Goal: Transaction & Acquisition: Purchase product/service

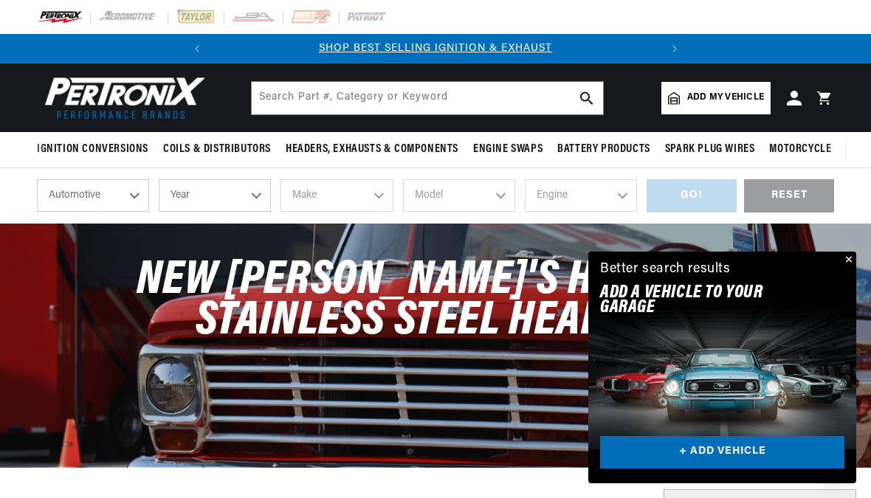
click at [123, 196] on select "Automotive Agricultural Industrial Marine Motorcycle" at bounding box center [93, 195] width 112 height 32
click at [255, 190] on select "Year [DATE] 2025 2024 2023 2022 2021 2020 2019 2018 2017 2016 2015 2014 2013 20…" at bounding box center [215, 195] width 112 height 32
select select "1973"
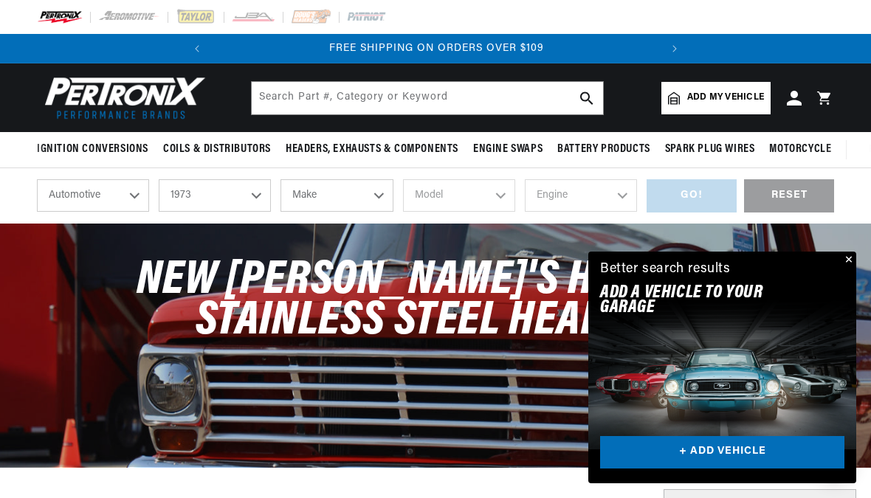
click at [373, 191] on select "Make Alfa Romeo American Motors Aston [PERSON_NAME] Audi [GEOGRAPHIC_DATA] Avan…" at bounding box center [336, 195] width 112 height 32
select select "Ford"
click at [497, 186] on select "Model Bronco Country Sedan Country Squire Courier Custom 500 E-100 Econoline E-…" at bounding box center [459, 195] width 112 height 32
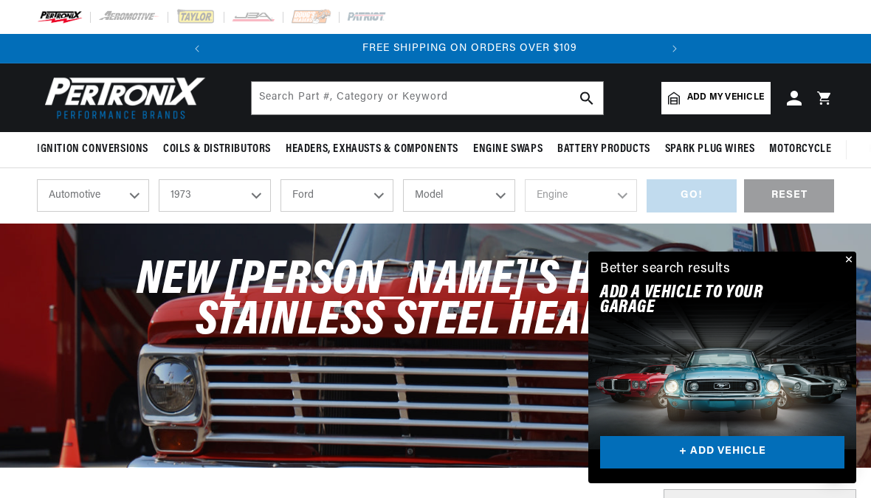
scroll to position [0, 447]
select select "Mustang"
click at [612, 199] on select "Engine 200cid / 3.3L 250cid / 4.1L 289cid / 4.7L 302cid / 5.0L 351cid / 5.8L 35…" at bounding box center [581, 195] width 112 height 32
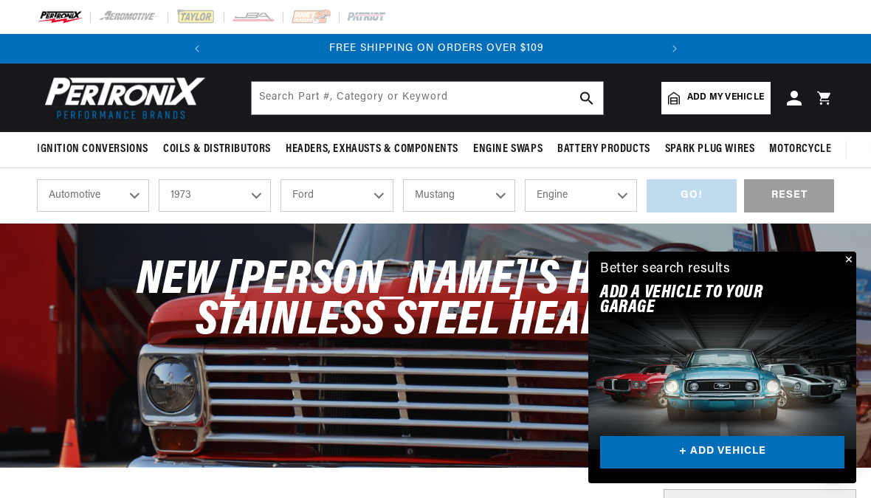
select select "289cid-4.7L"
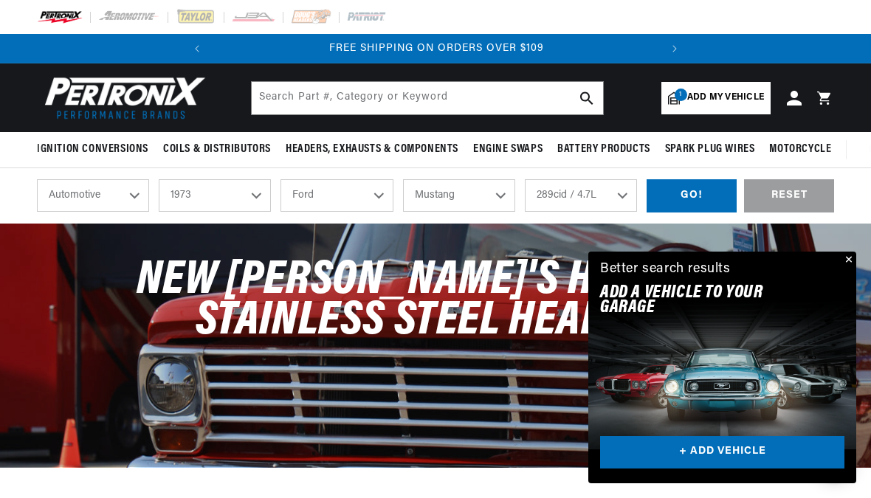
click at [621, 196] on select "200cid / 3.3L 250cid / 4.1L 289cid / 4.7L 302cid / 5.0L 351cid / 5.8L 351W 390c…" at bounding box center [581, 195] width 112 height 32
click at [616, 190] on select "200cid / 3.3L 250cid / 4.1L 289cid / 4.7L 302cid / 5.0L 351cid / 5.8L 351W 390c…" at bounding box center [581, 195] width 112 height 32
click at [629, 191] on select "200cid / 3.3L 250cid / 4.1L 289cid / 4.7L 302cid / 5.0L 351cid / 5.8L 351W 390c…" at bounding box center [581, 195] width 112 height 32
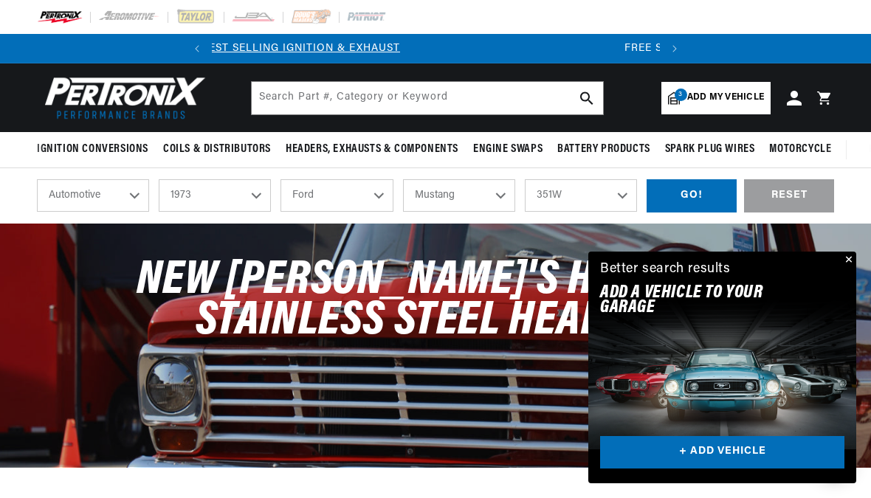
select select "351cid-5.8L"
click at [621, 192] on select "200cid / 3.3L 250cid / 4.1L 289cid / 4.7L 302cid / 5.0L 351cid / 5.8L 351W 390c…" at bounding box center [581, 195] width 112 height 32
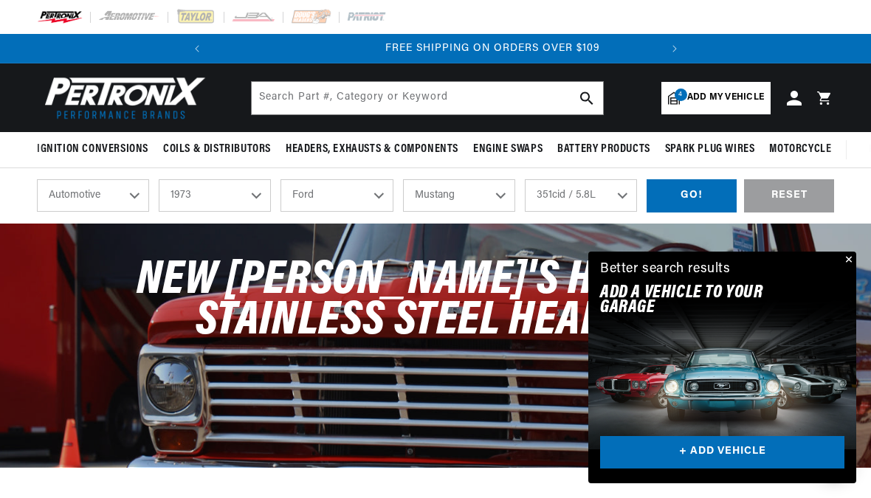
scroll to position [0, 447]
click at [690, 201] on div "GO!" at bounding box center [692, 195] width 90 height 33
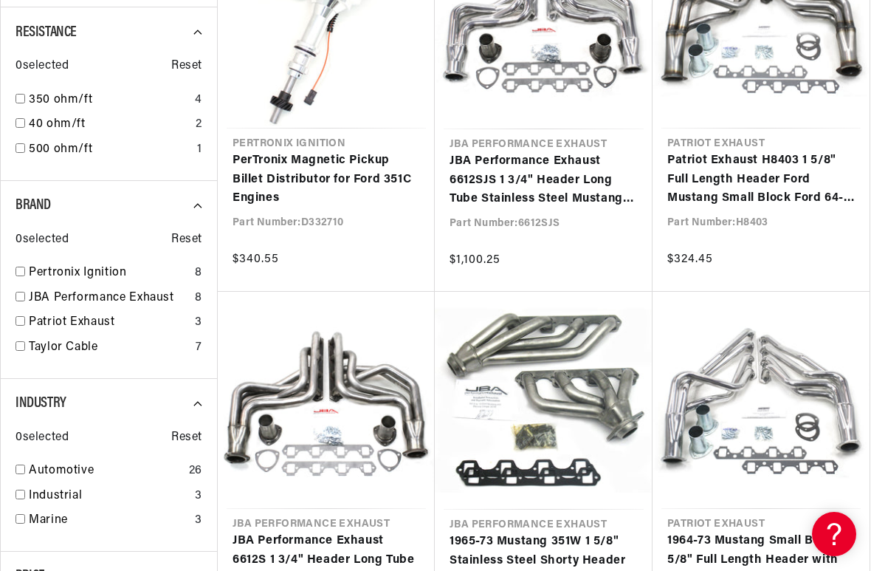
scroll to position [0, 447]
